Goal: Check status: Check status

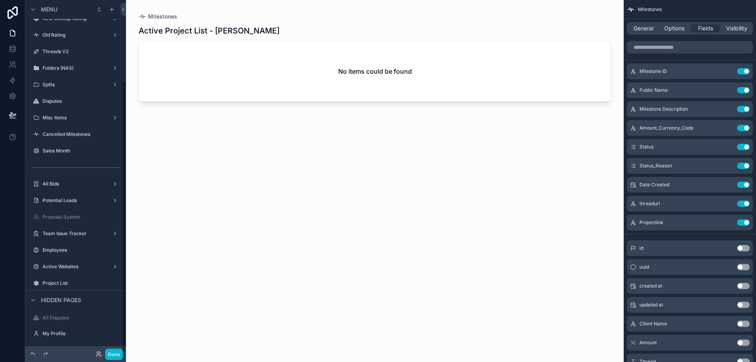
scroll to position [105, 0]
click at [66, 264] on label "Active Websites" at bounding box center [74, 266] width 63 height 6
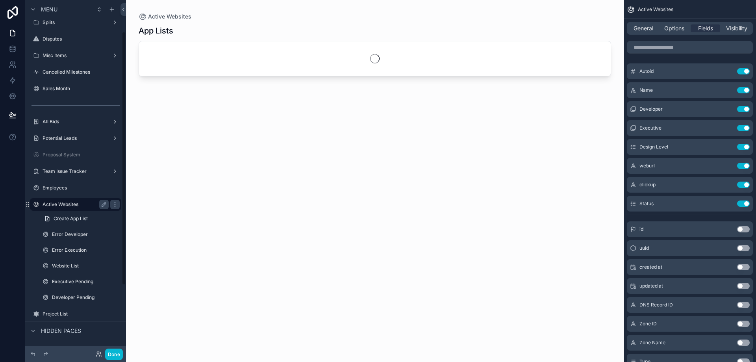
scroll to position [44, 0]
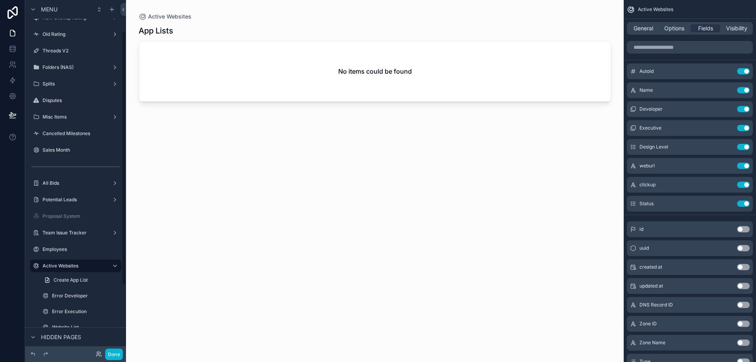
click at [84, 304] on div "Error Execution" at bounding box center [80, 311] width 91 height 14
click at [66, 313] on label "Error Execution" at bounding box center [79, 311] width 54 height 6
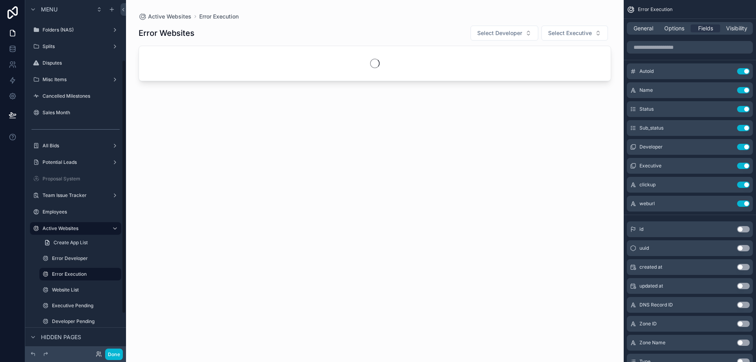
scroll to position [83, 0]
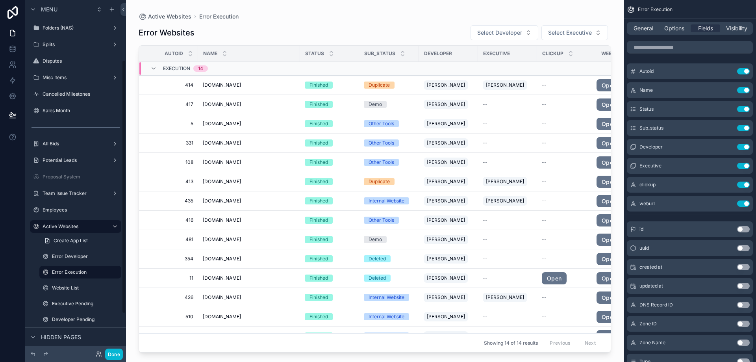
click at [211, 78] on div "scrollable content" at bounding box center [375, 176] width 498 height 353
click at [202, 86] on td "[DOMAIN_NAME] [DOMAIN_NAME]" at bounding box center [249, 85] width 102 height 19
click at [184, 87] on span "414" at bounding box center [170, 85] width 45 height 6
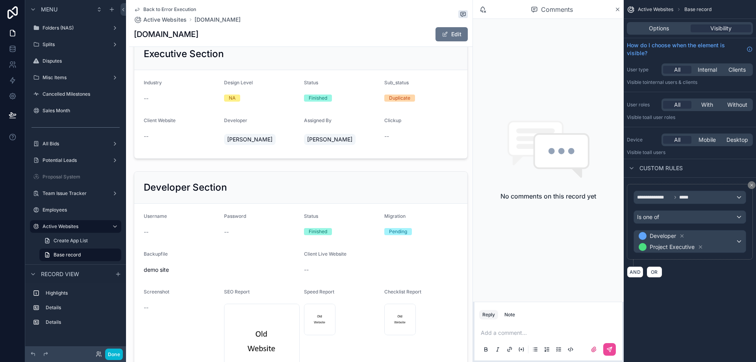
scroll to position [39, 0]
